Goal: Check status: Check status

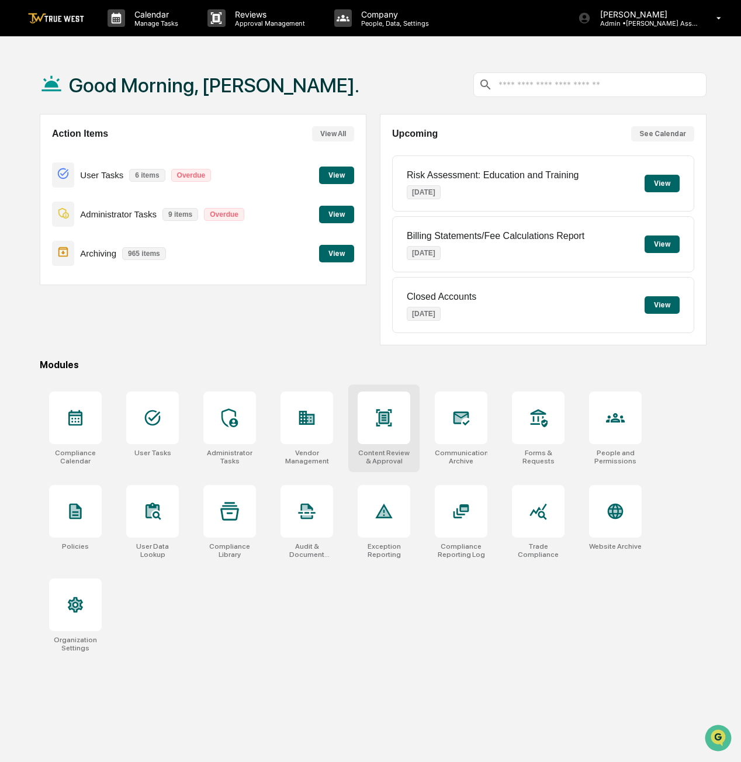
click at [384, 415] on icon at bounding box center [384, 417] width 8 height 9
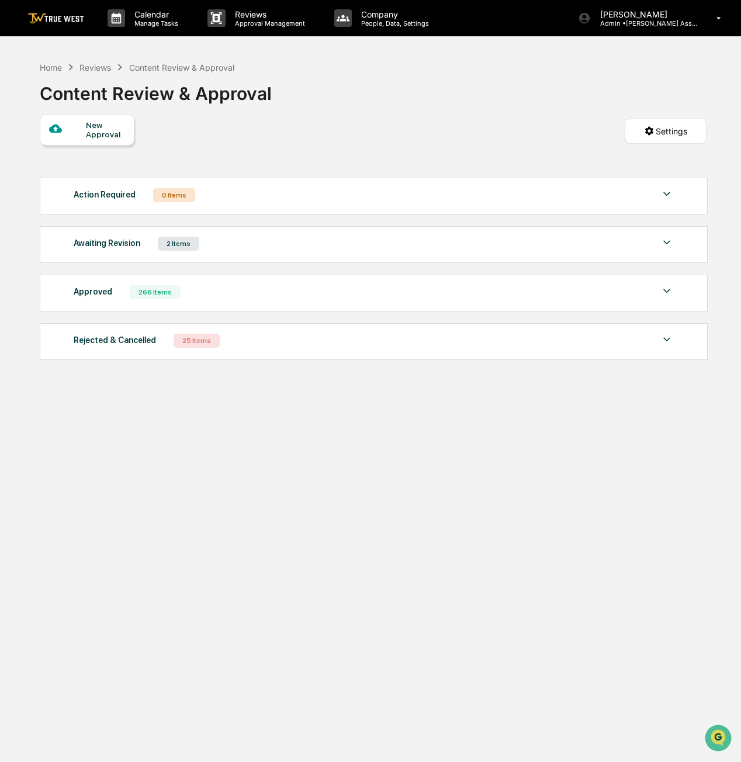
click at [194, 250] on div "Awaiting Revision 2 Items" at bounding box center [374, 244] width 600 height 16
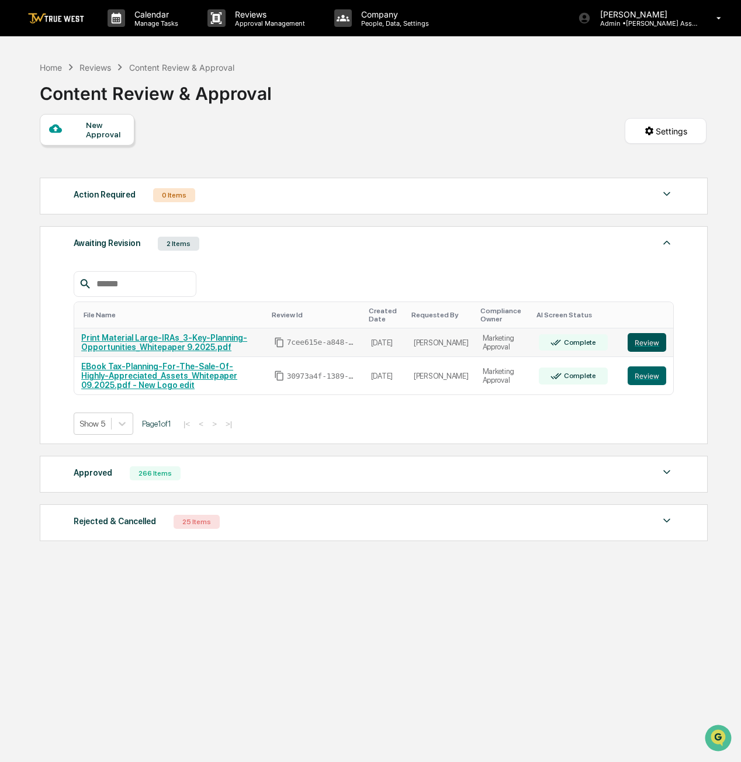
click at [644, 343] on button "Review" at bounding box center [647, 342] width 39 height 19
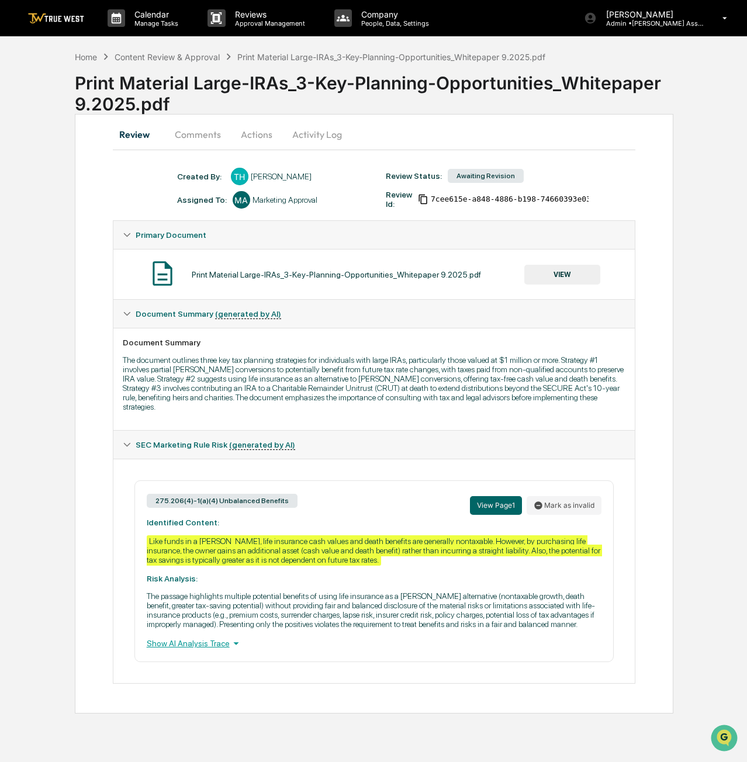
click at [263, 137] on button "Actions" at bounding box center [256, 134] width 53 height 28
